Goal: Check status: Check status

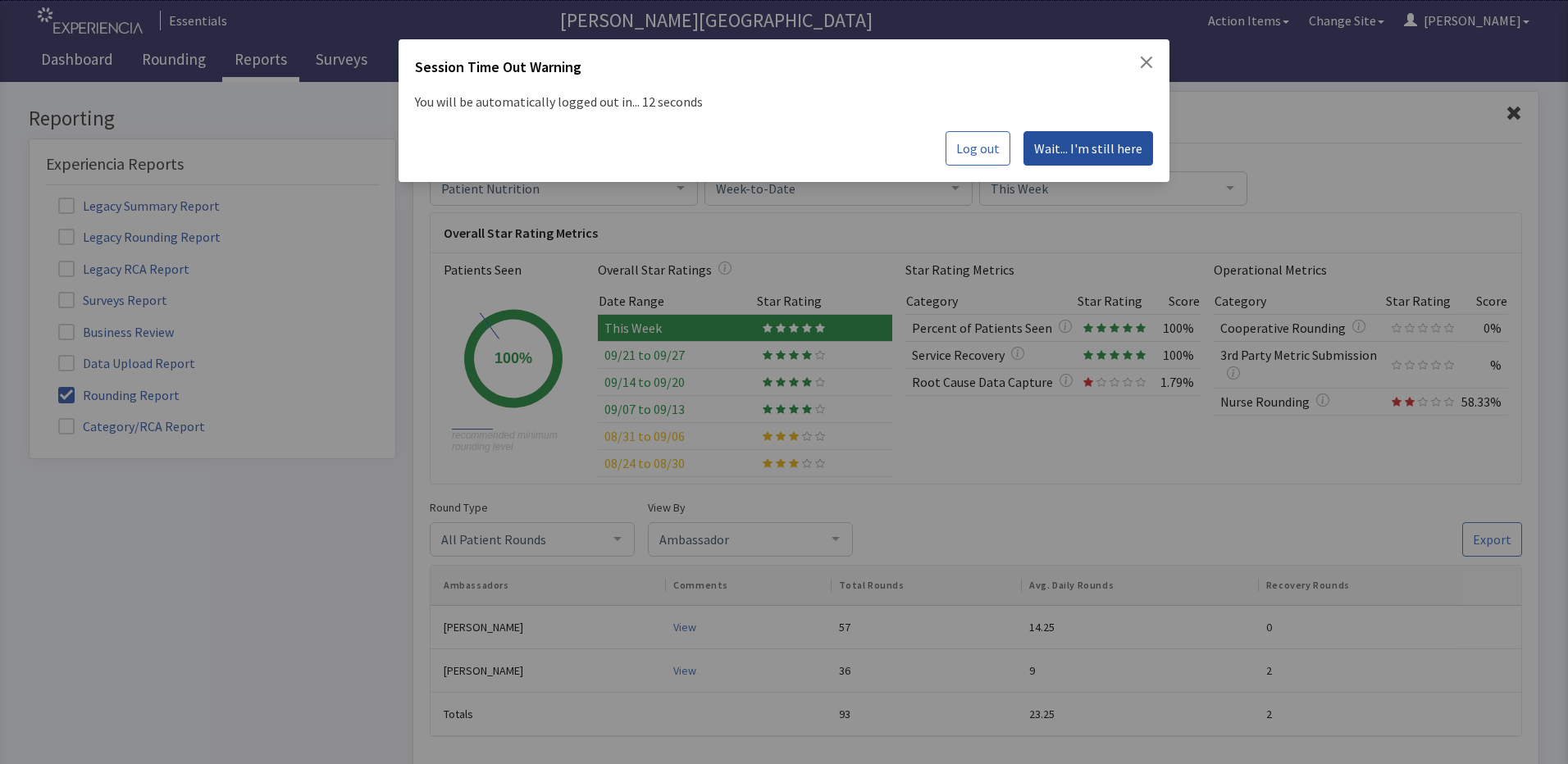
click at [1107, 147] on span "Wait... I'm still here" at bounding box center [1087, 149] width 108 height 20
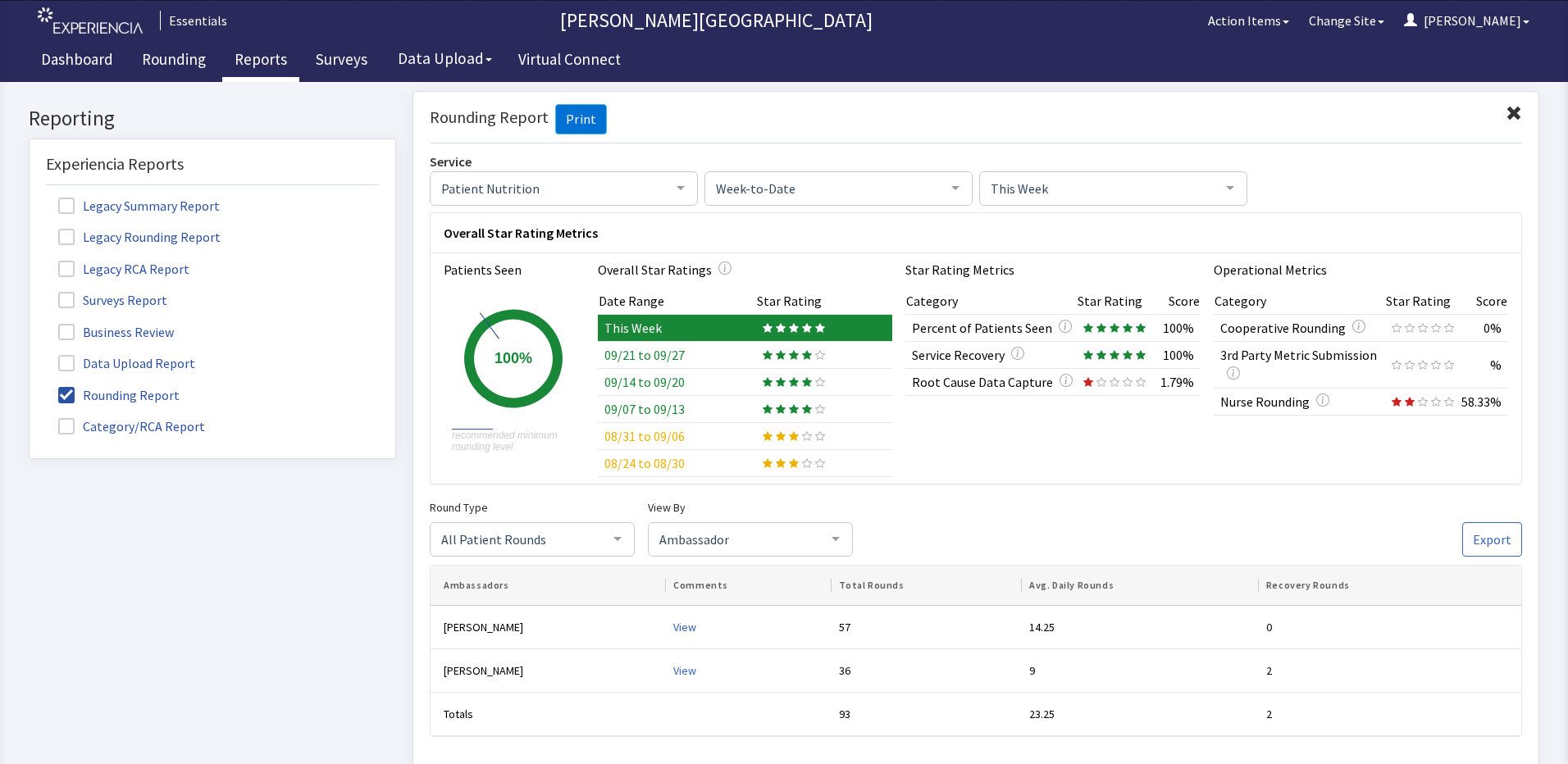
click at [259, 65] on link "Reports" at bounding box center [261, 60] width 77 height 41
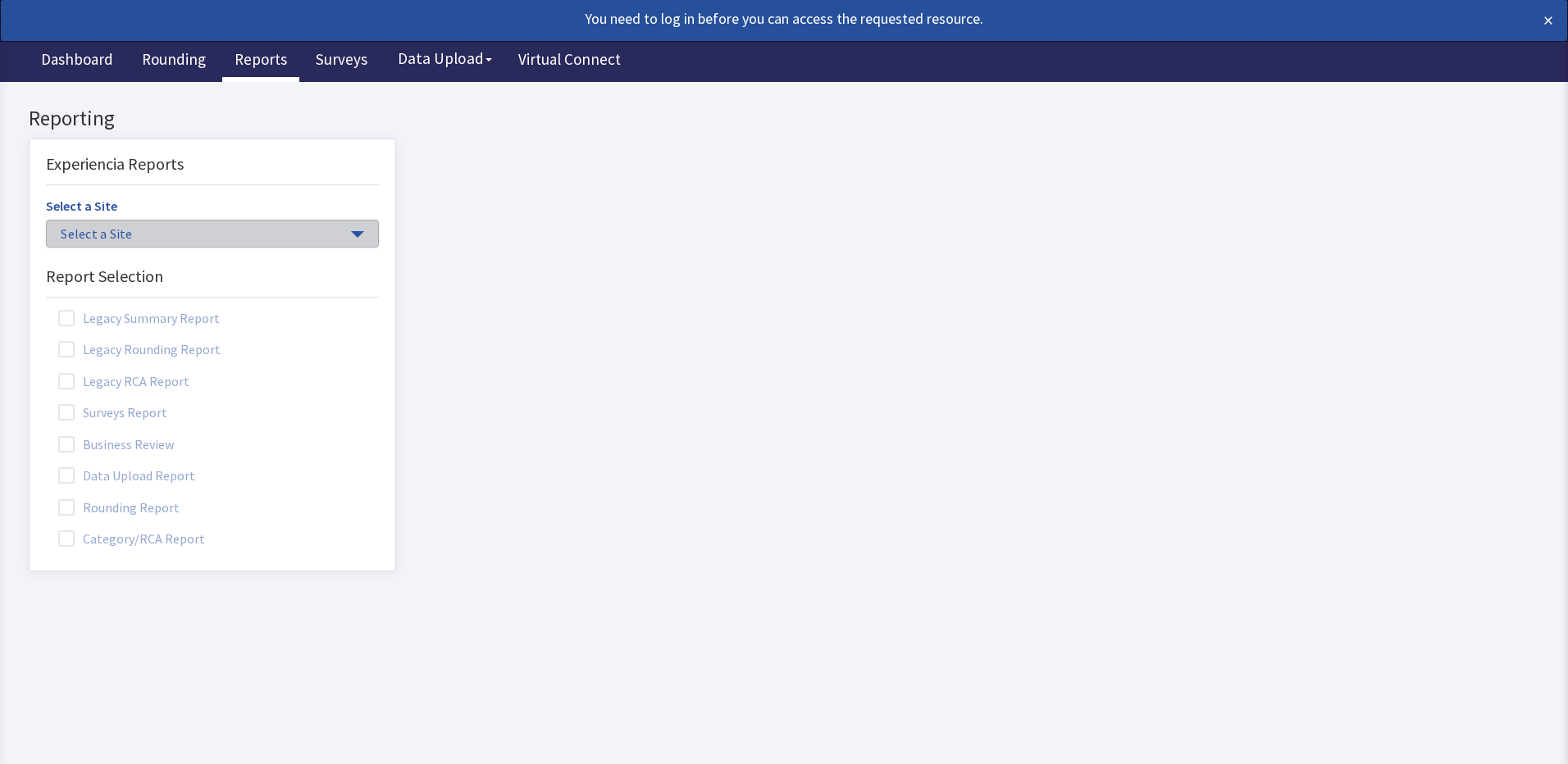
click at [148, 233] on span "Select a Site" at bounding box center [204, 234] width 287 height 19
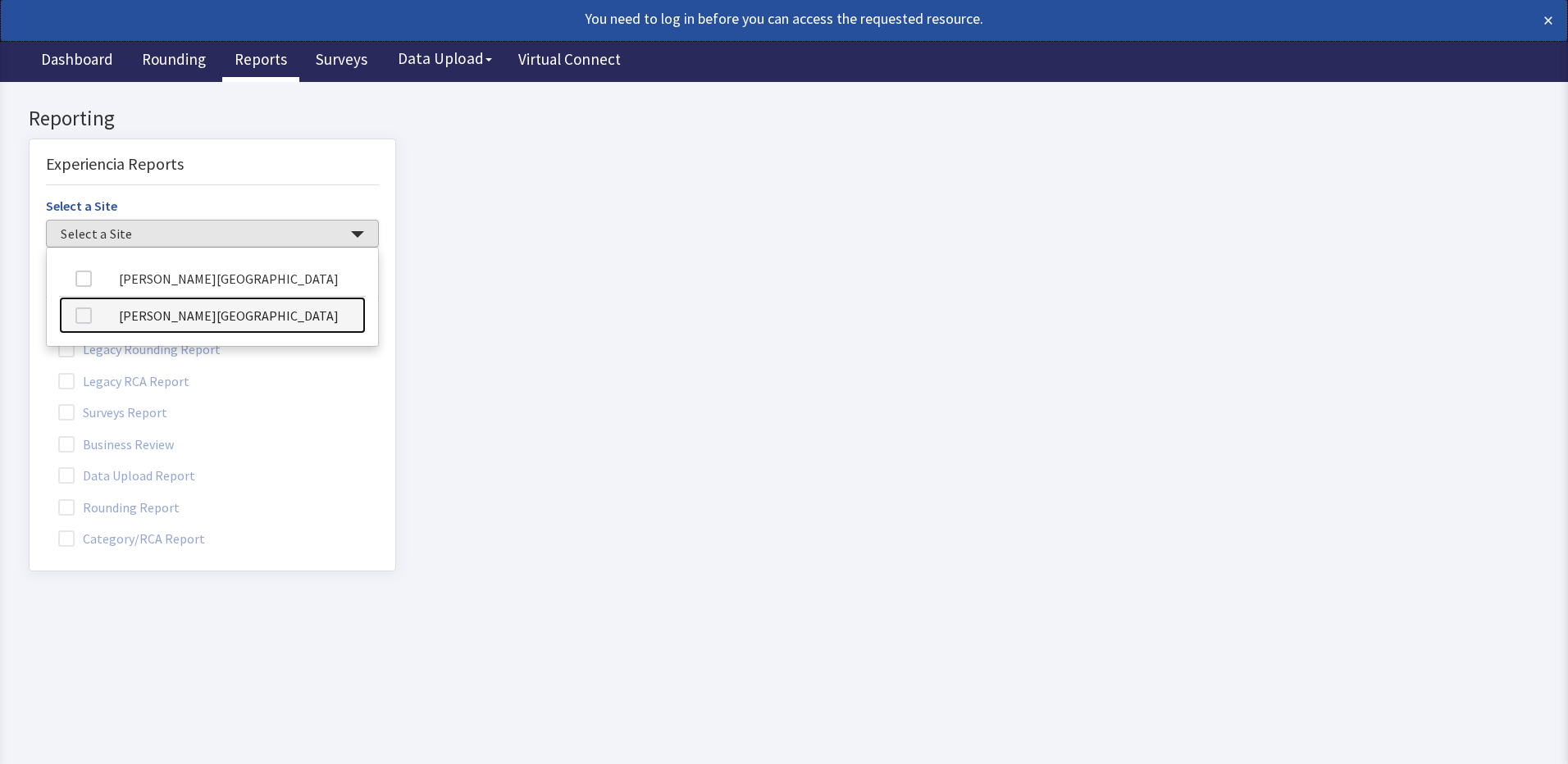
click at [175, 321] on link "[PERSON_NAME][GEOGRAPHIC_DATA]" at bounding box center [212, 315] width 306 height 37
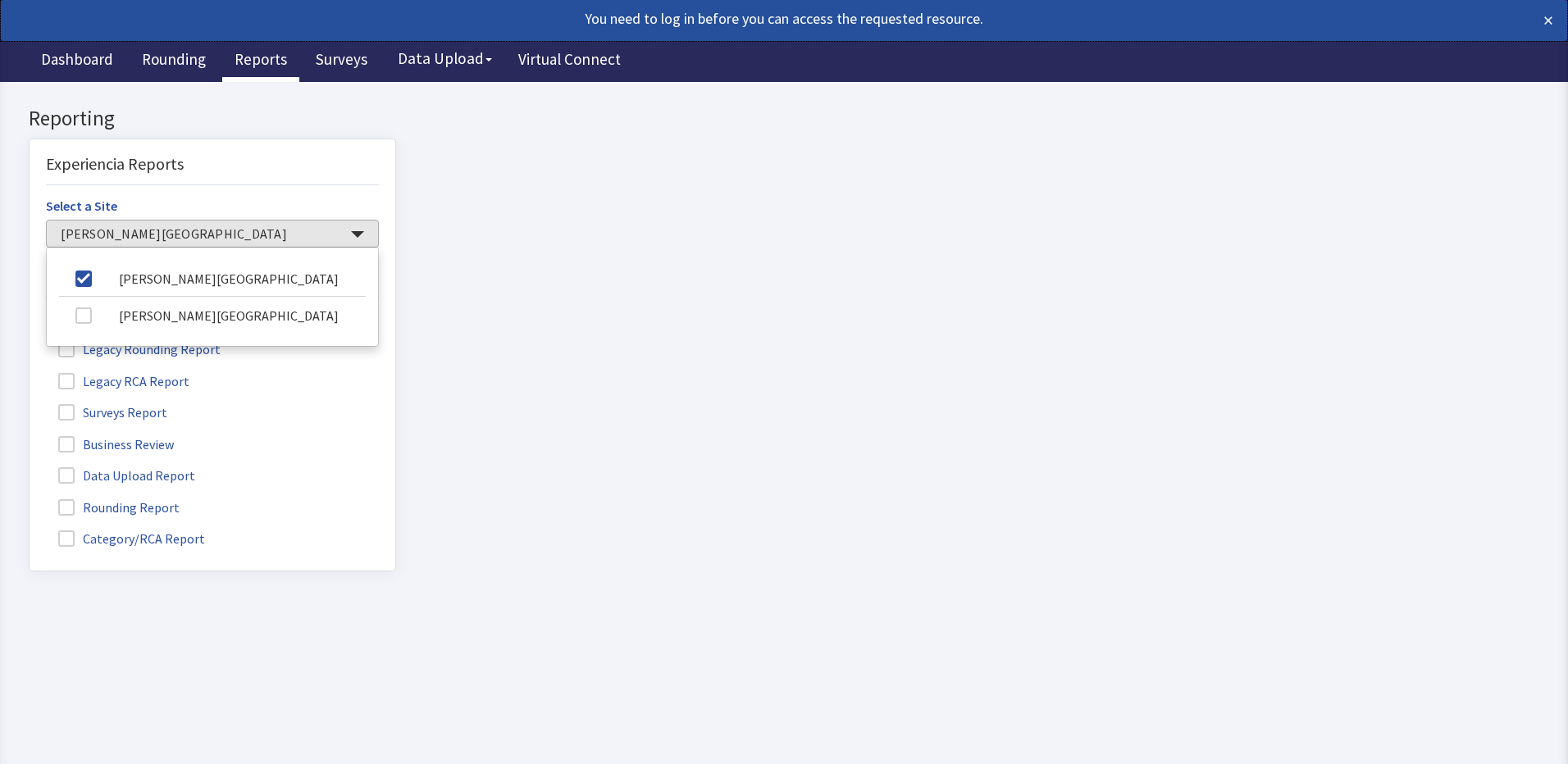
click at [66, 504] on span at bounding box center [66, 507] width 17 height 17
click at [30, 498] on input "Rounding Report" at bounding box center [30, 498] width 0 height 0
